Goal: Information Seeking & Learning: Learn about a topic

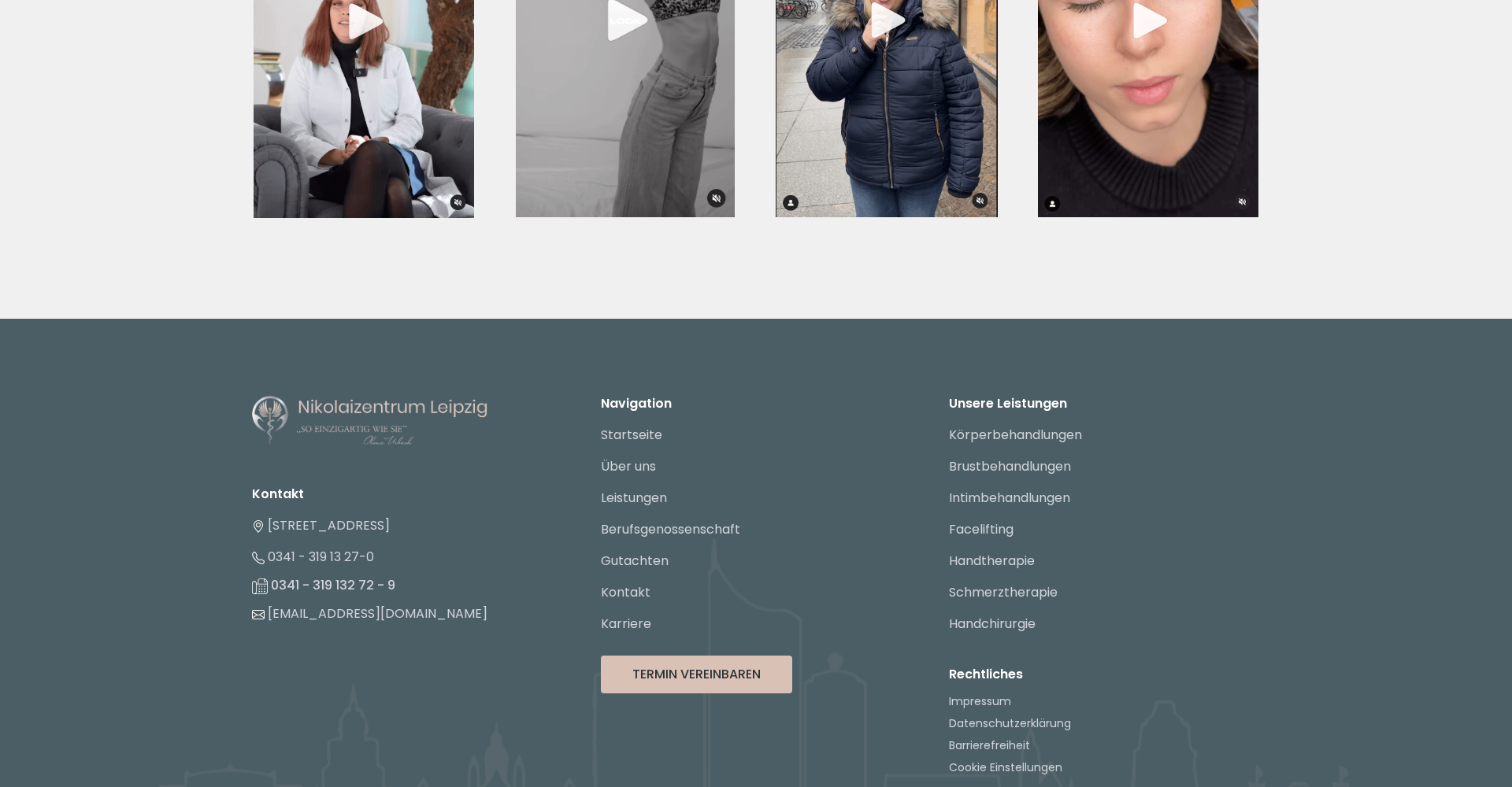
scroll to position [5839, 0]
click at [636, 458] on link "Über uns" at bounding box center [628, 467] width 55 height 18
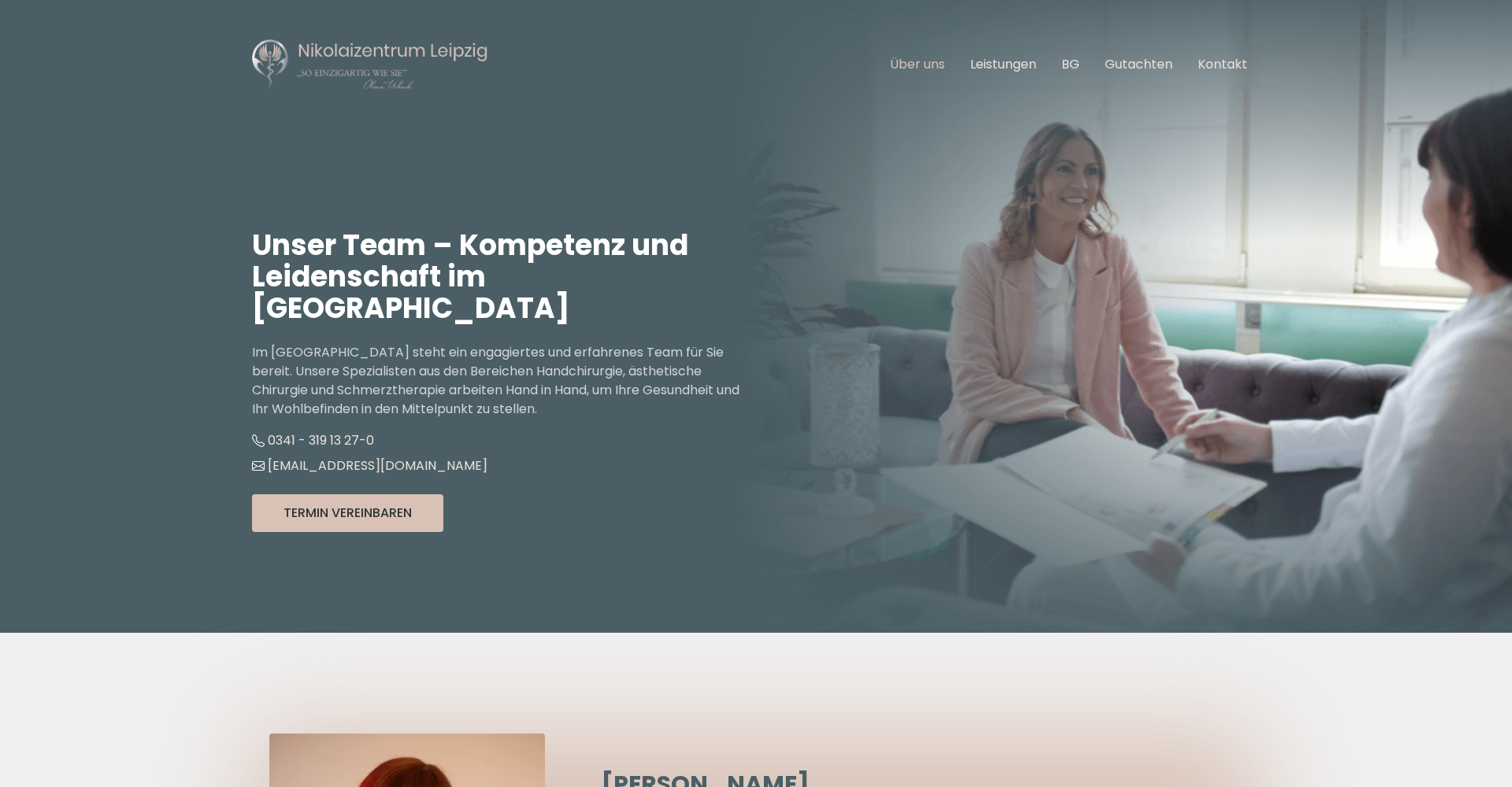
click at [940, 64] on link "Über uns" at bounding box center [917, 64] width 55 height 18
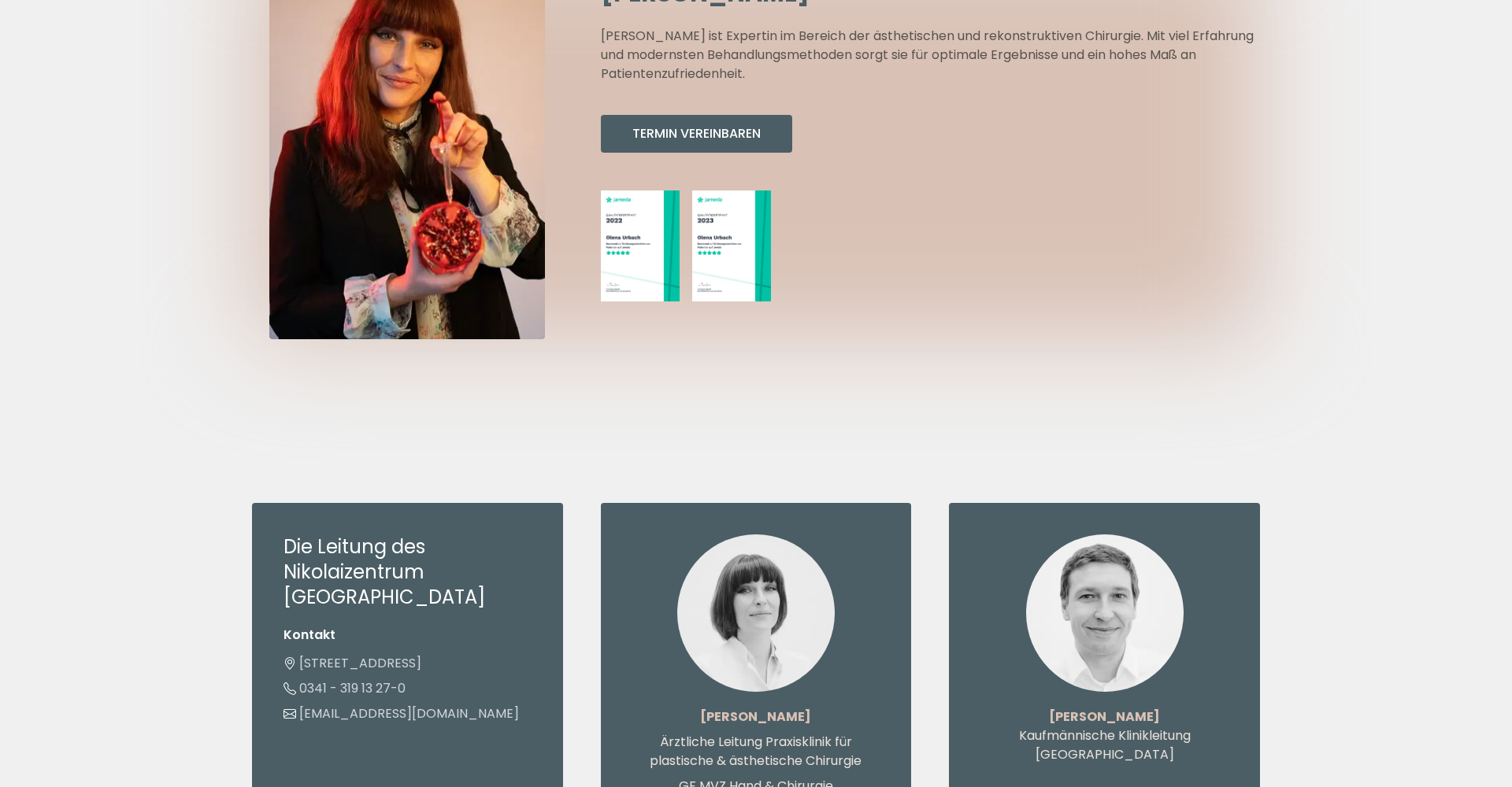
scroll to position [1013, 0]
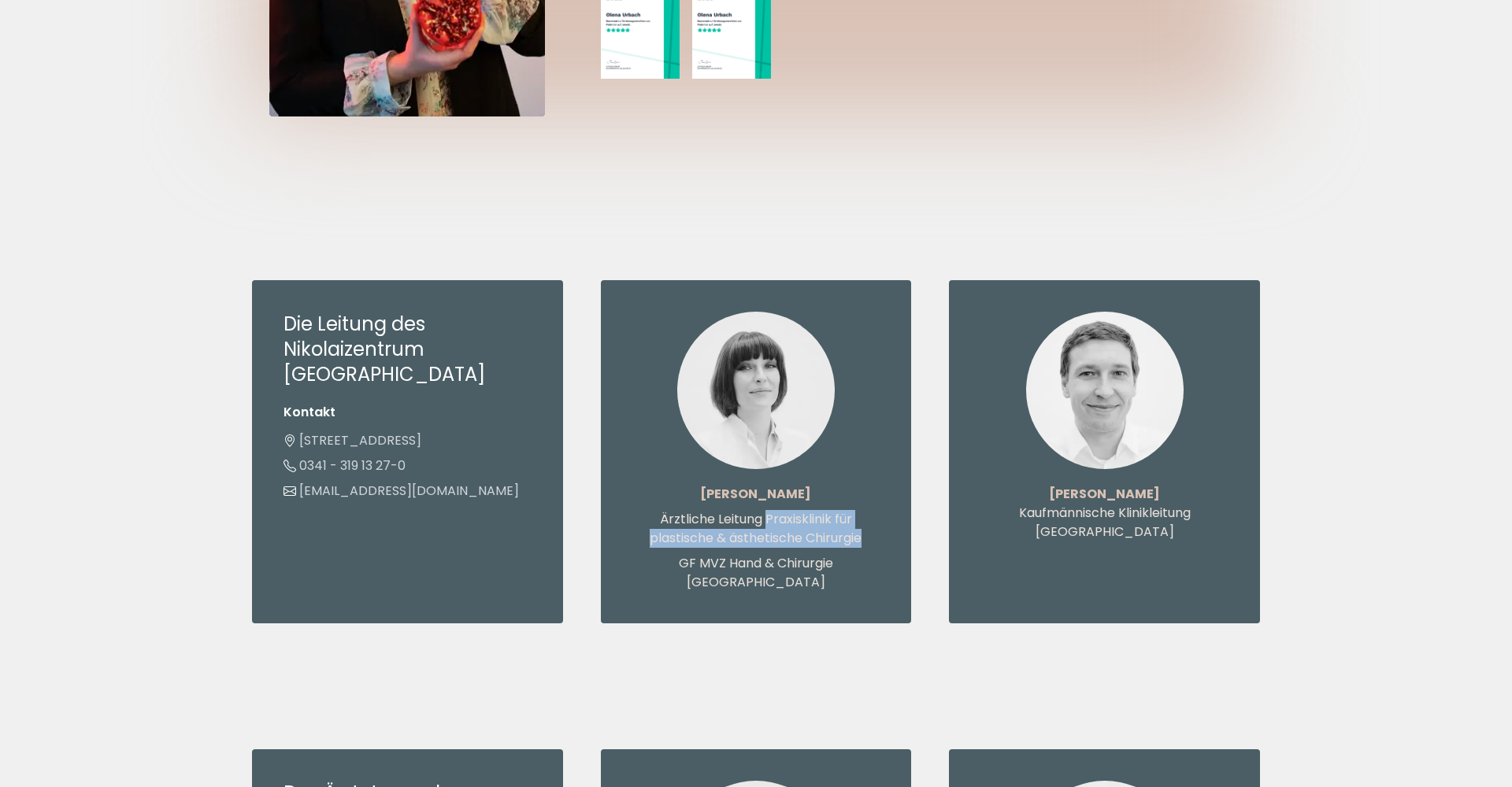
drag, startPoint x: 766, startPoint y: 487, endPoint x: 869, endPoint y: 510, distance: 105.5
click at [869, 510] on p "Ärztliche Leitung Praxisklinik für plastische & ästhetische Chirurgie" at bounding box center [756, 528] width 248 height 38
copy p "Praxisklinik für plastische & ästhetische Chirurgie"
drag, startPoint x: 714, startPoint y: 460, endPoint x: 827, endPoint y: 460, distance: 113.0
click at [827, 460] on div "[PERSON_NAME] Ärztliche Leitung Praxisklinik für plastische & ästhetische Chiru…" at bounding box center [756, 452] width 311 height 343
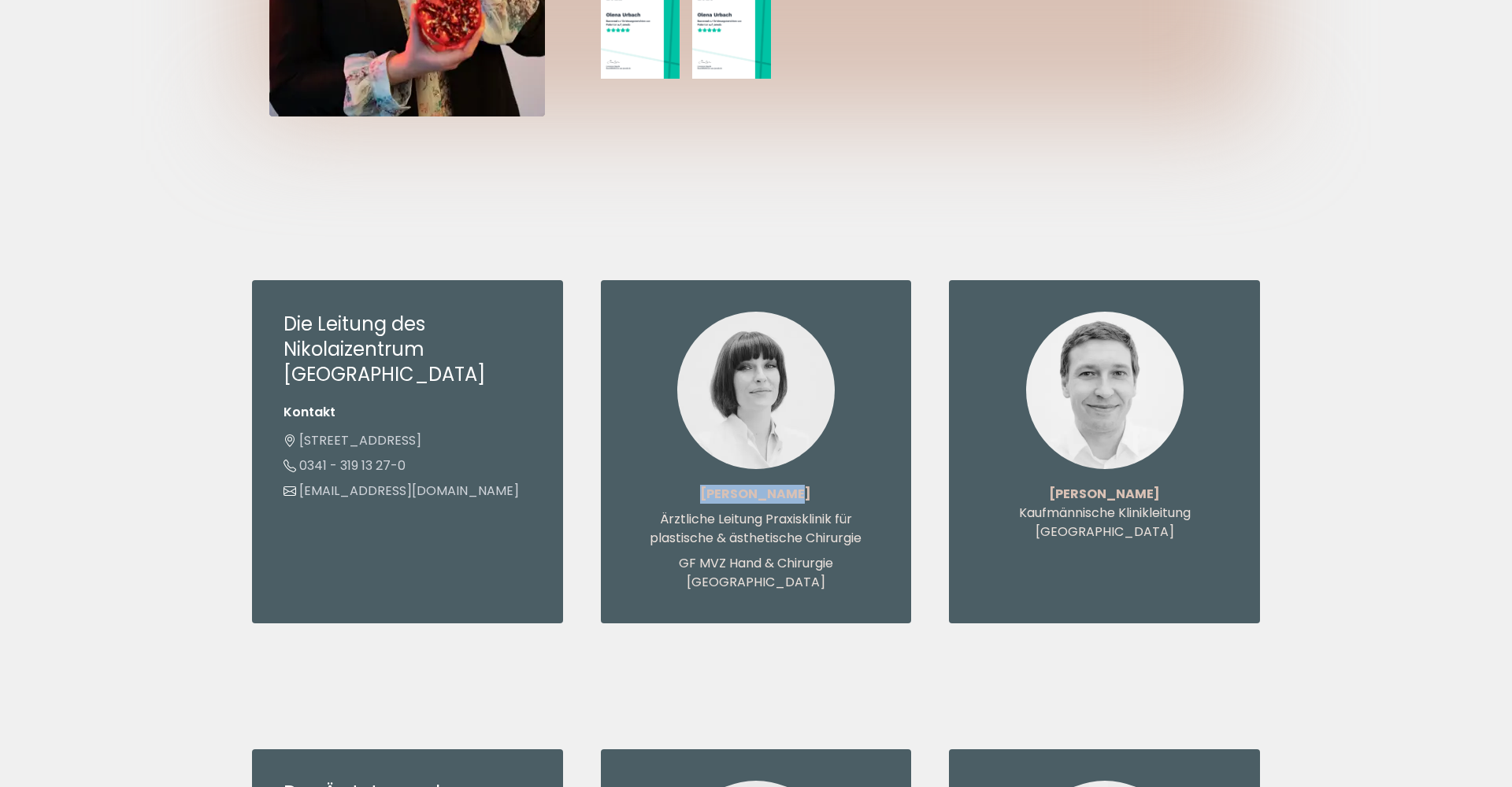
copy strong "[PERSON_NAME]"
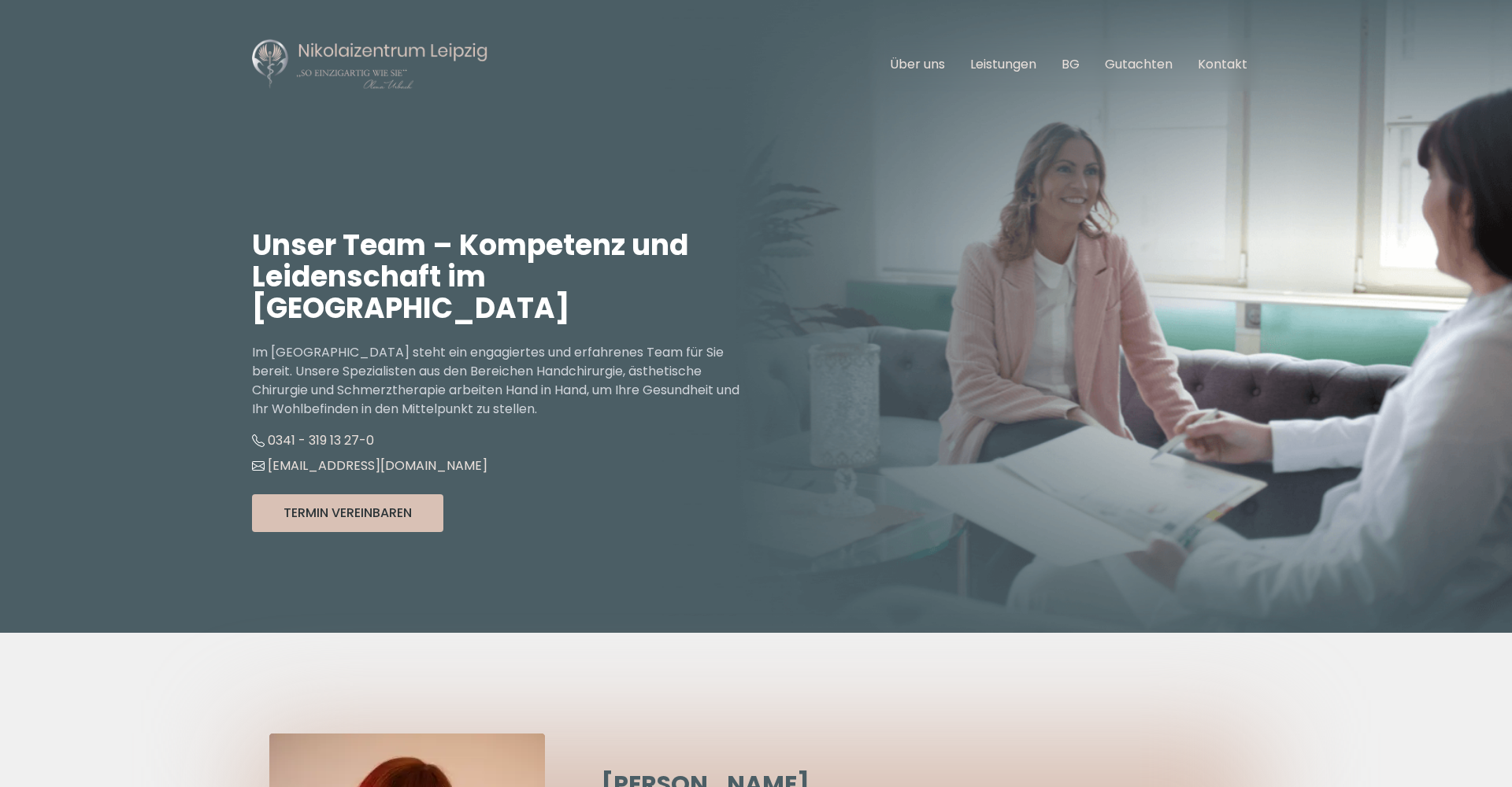
scroll to position [0, 0]
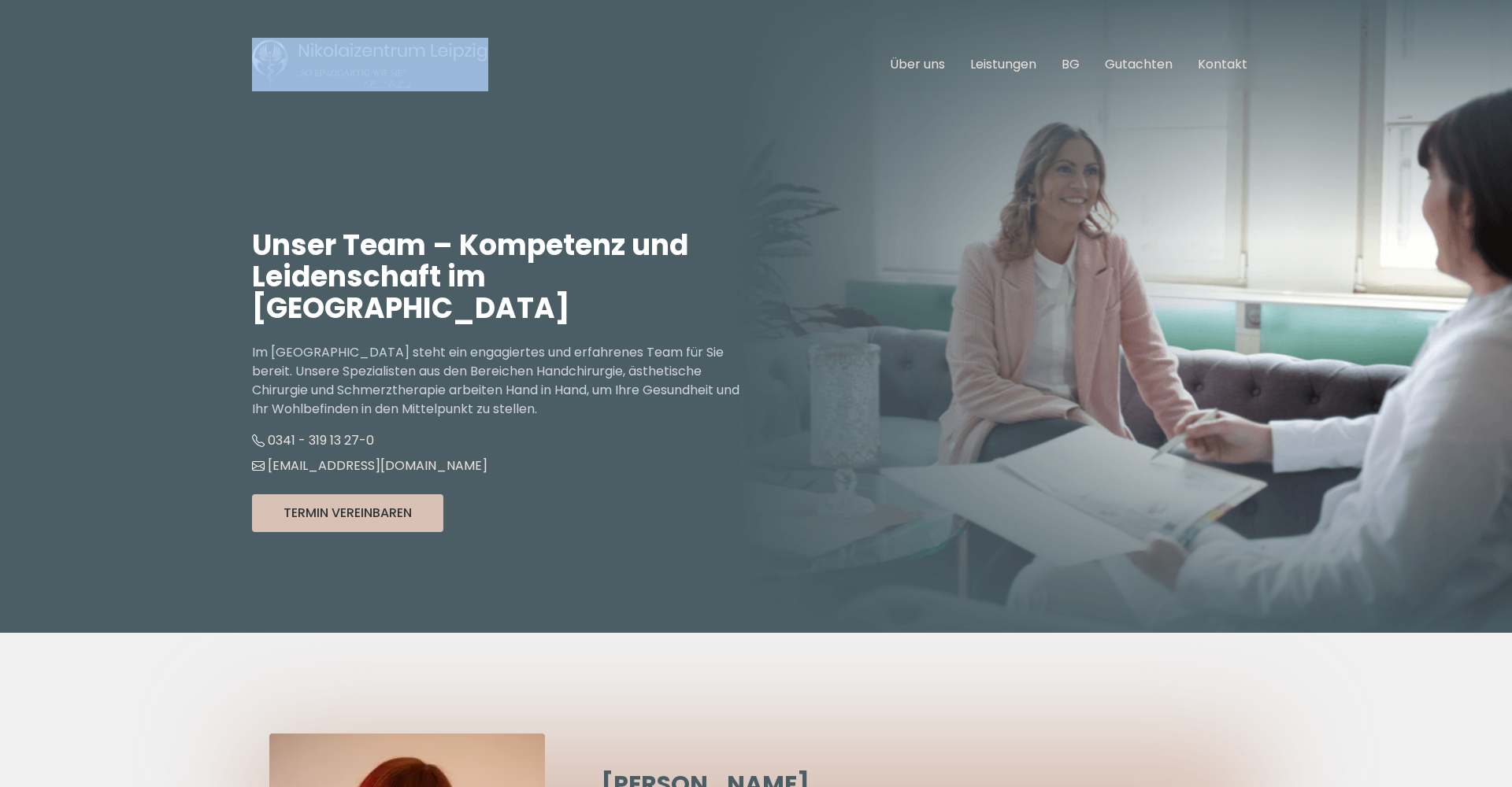
drag, startPoint x: 538, startPoint y: 52, endPoint x: 301, endPoint y: 51, distance: 237.0
click at [305, 51] on nav "Hauptnavigation öffnen Über uns Leistungen BG Gutachten Kontakt" at bounding box center [756, 64] width 1007 height 129
click at [618, 85] on nav "Hauptnavigation öffnen Über uns Leistungen BG Gutachten Kontakt" at bounding box center [756, 64] width 1007 height 129
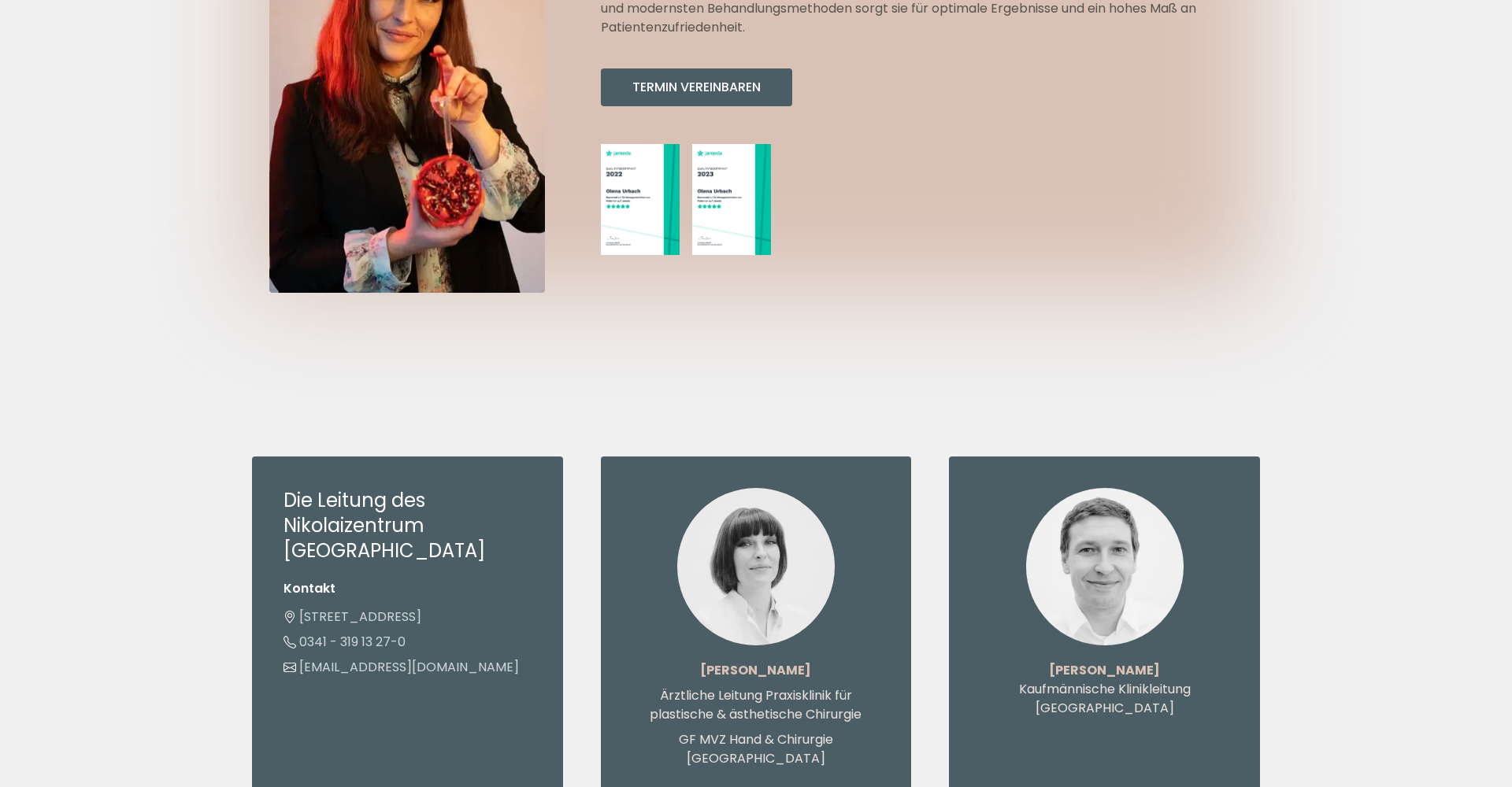
scroll to position [838, 0]
drag, startPoint x: 286, startPoint y: 495, endPoint x: 505, endPoint y: 495, distance: 219.0
click at [505, 495] on h3 "Die Leitung des Nikolaizentrum [GEOGRAPHIC_DATA]" at bounding box center [408, 525] width 248 height 76
copy h3 "Nikolaizentrum [GEOGRAPHIC_DATA]"
